Goal: Task Accomplishment & Management: Complete application form

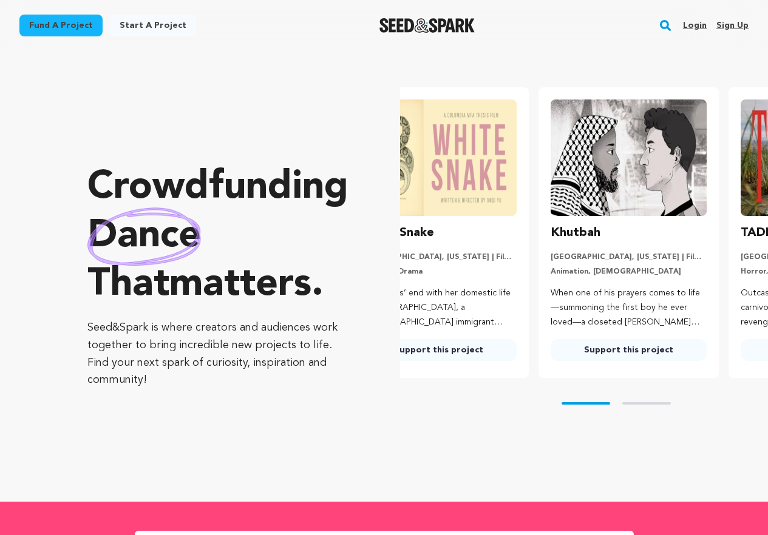
scroll to position [0, 2]
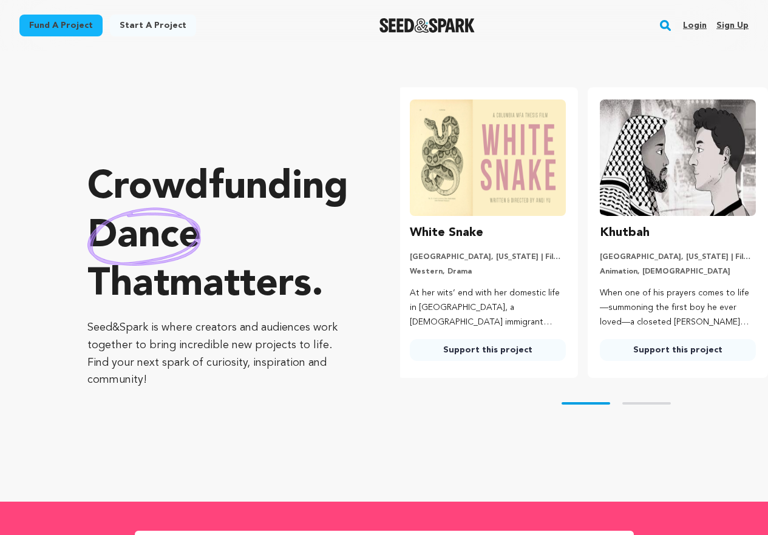
click at [728, 23] on link "Sign up" at bounding box center [732, 25] width 32 height 19
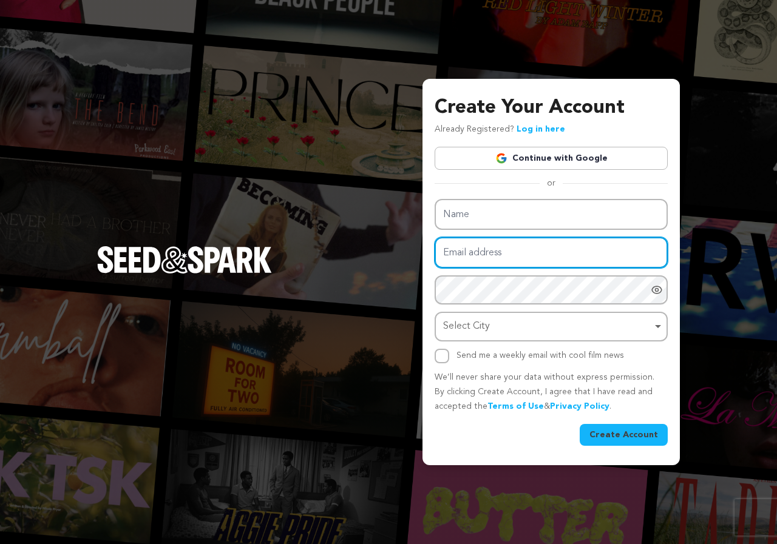
type input "[EMAIL_ADDRESS][DOMAIN_NAME]"
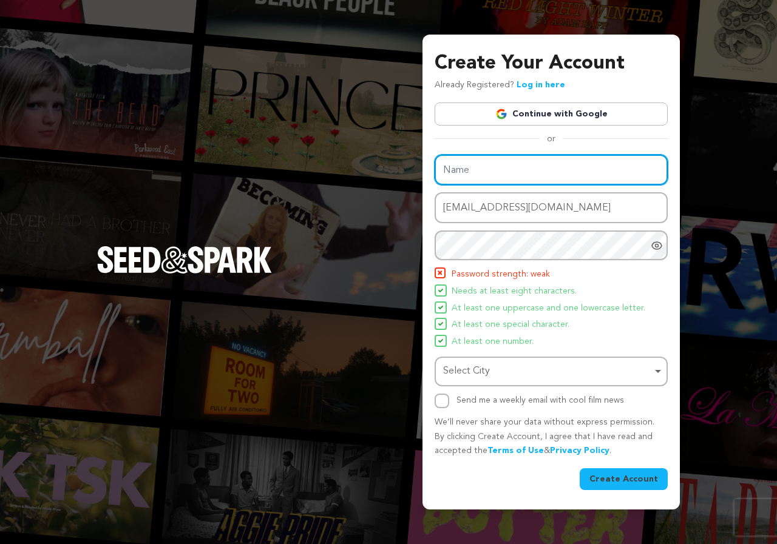
click at [501, 223] on div "Name Email address [EMAIL_ADDRESS][DOMAIN_NAME] Password Password must have at …" at bounding box center [551, 282] width 233 height 254
type input "[PERSON_NAME]"
click at [604, 374] on div "Select City Remove item" at bounding box center [547, 372] width 209 height 18
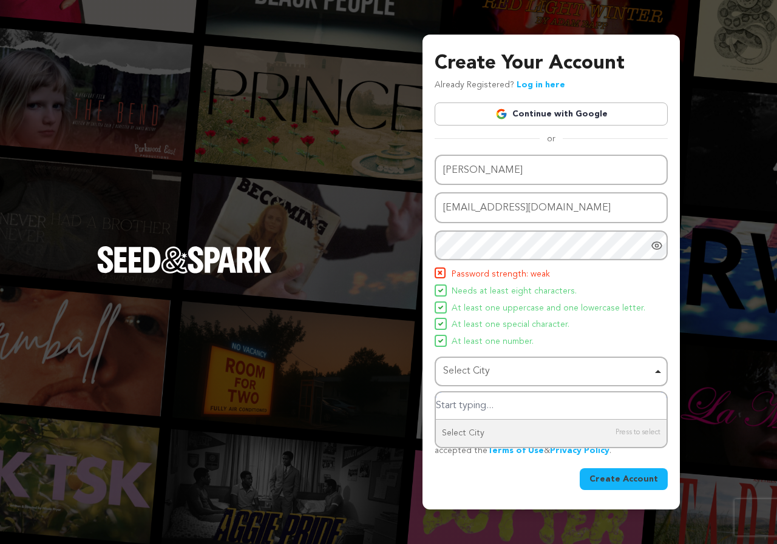
click at [477, 407] on input "Select City" at bounding box center [551, 406] width 231 height 27
click at [419, 438] on div "Create Your Account Already Registered? Log in here Continue with Google or eyJ…" at bounding box center [388, 272] width 777 height 544
